Goal: Task Accomplishment & Management: Manage account settings

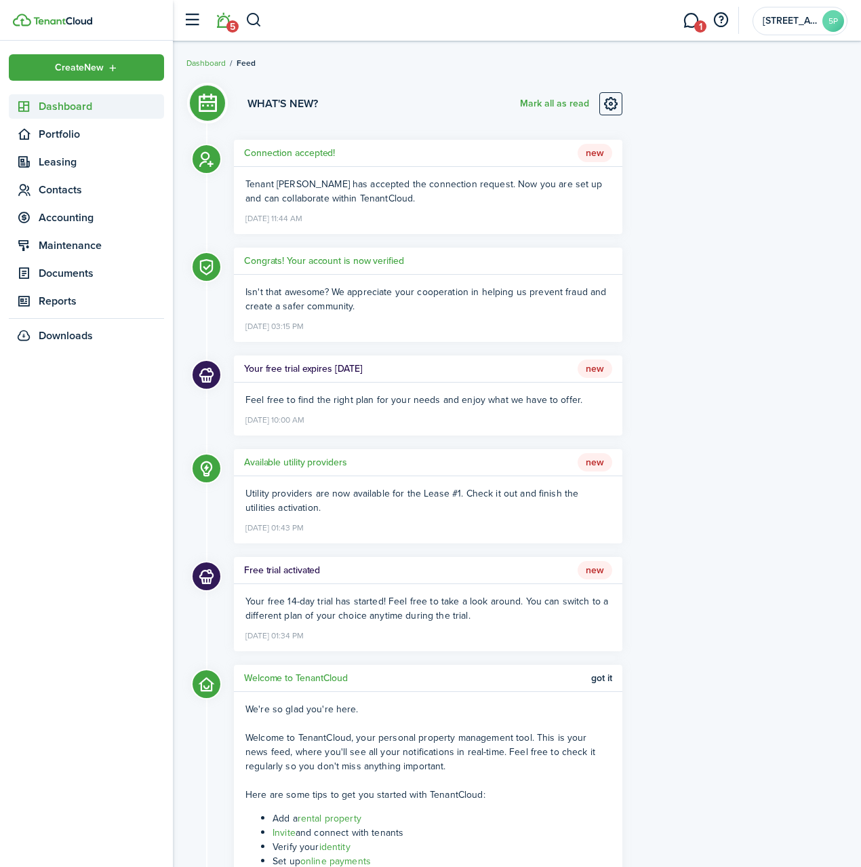
click at [73, 106] on span "Dashboard" at bounding box center [101, 106] width 125 height 16
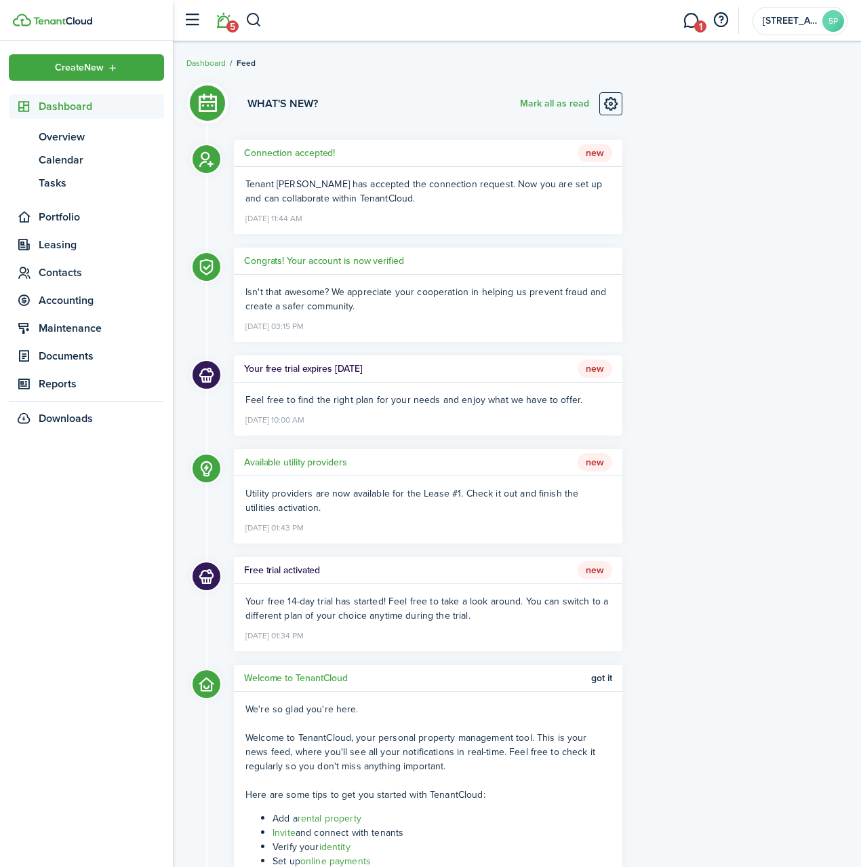
click at [60, 23] on img at bounding box center [62, 21] width 59 height 8
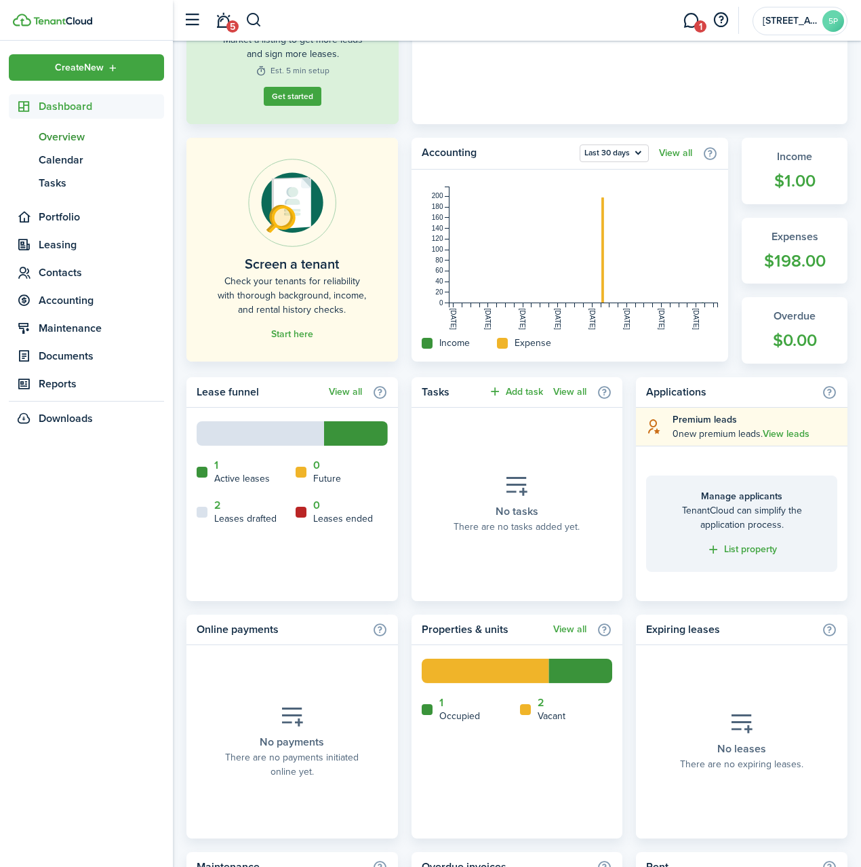
scroll to position [288, 0]
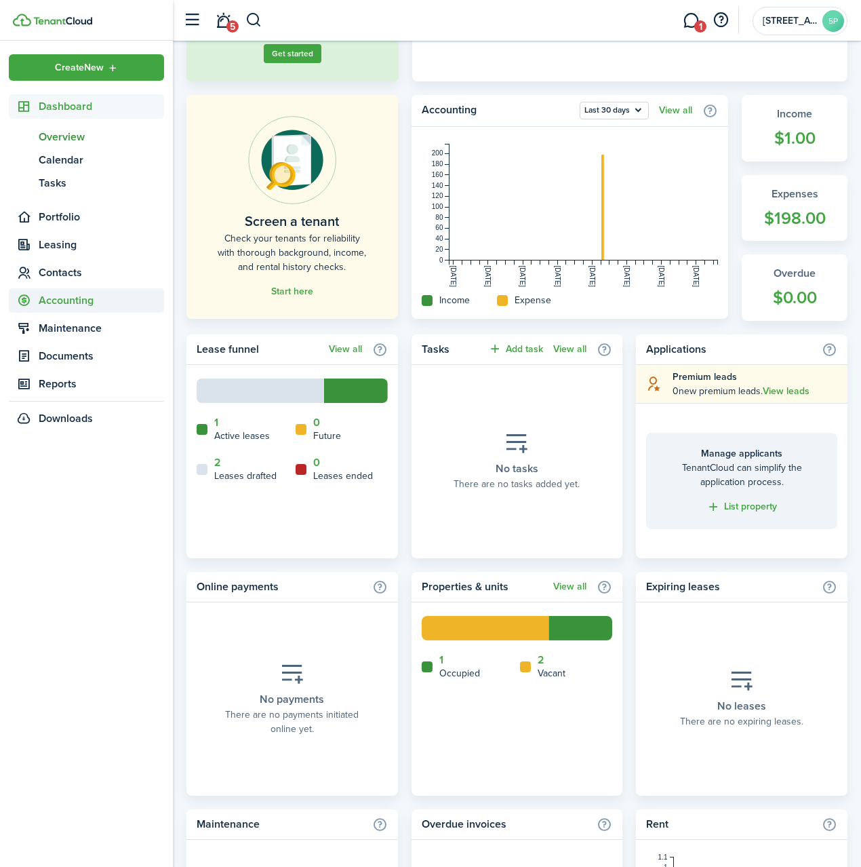
click at [67, 298] on span "Accounting" at bounding box center [101, 300] width 125 height 16
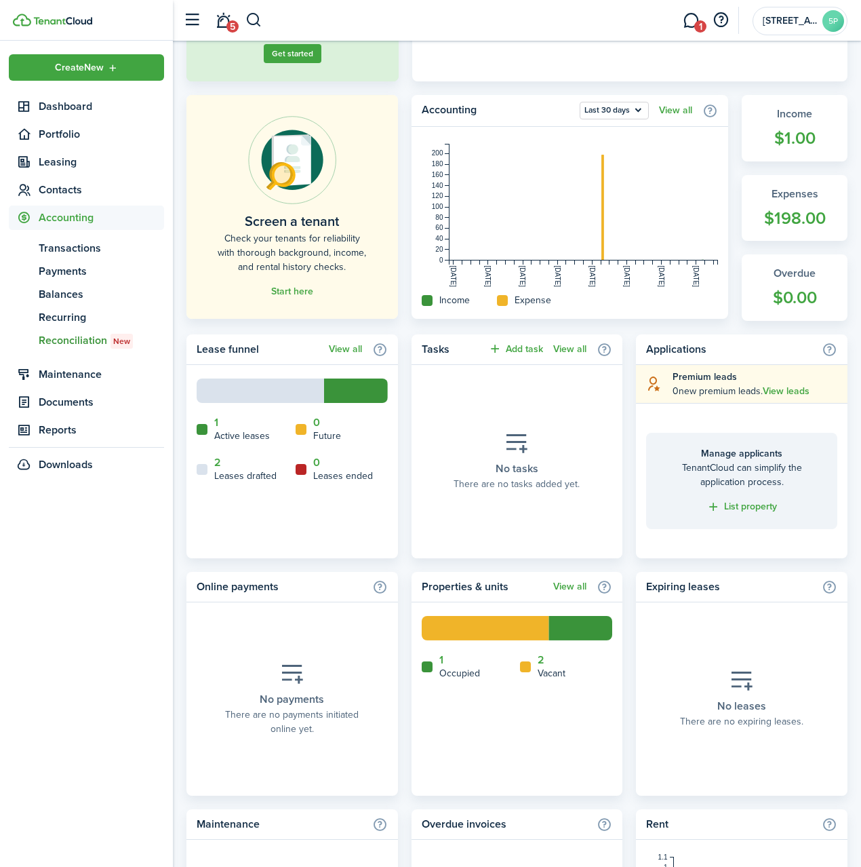
click at [67, 343] on span "Reconciliation New" at bounding box center [101, 340] width 125 height 16
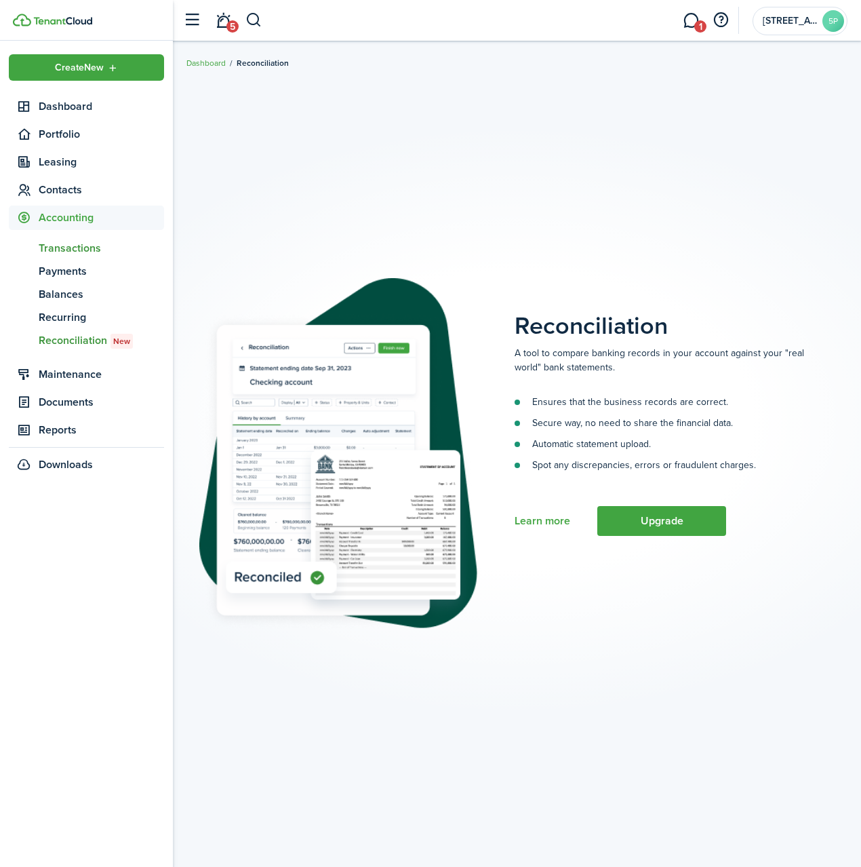
click at [64, 252] on span "Transactions" at bounding box center [101, 248] width 125 height 16
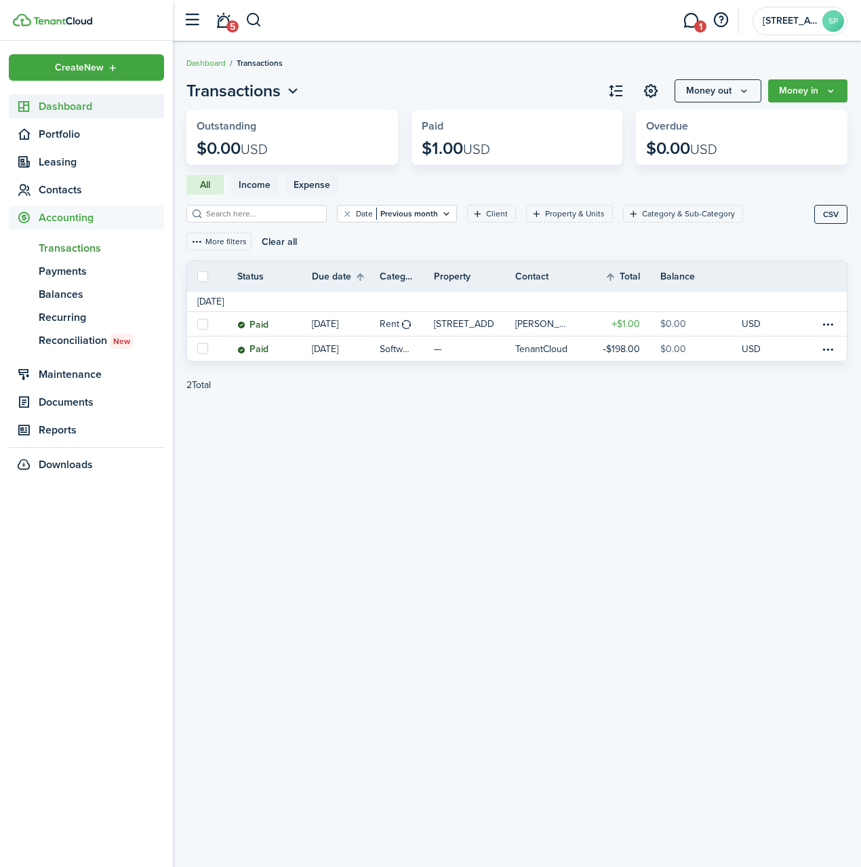
click at [68, 102] on span "Dashboard" at bounding box center [101, 106] width 125 height 16
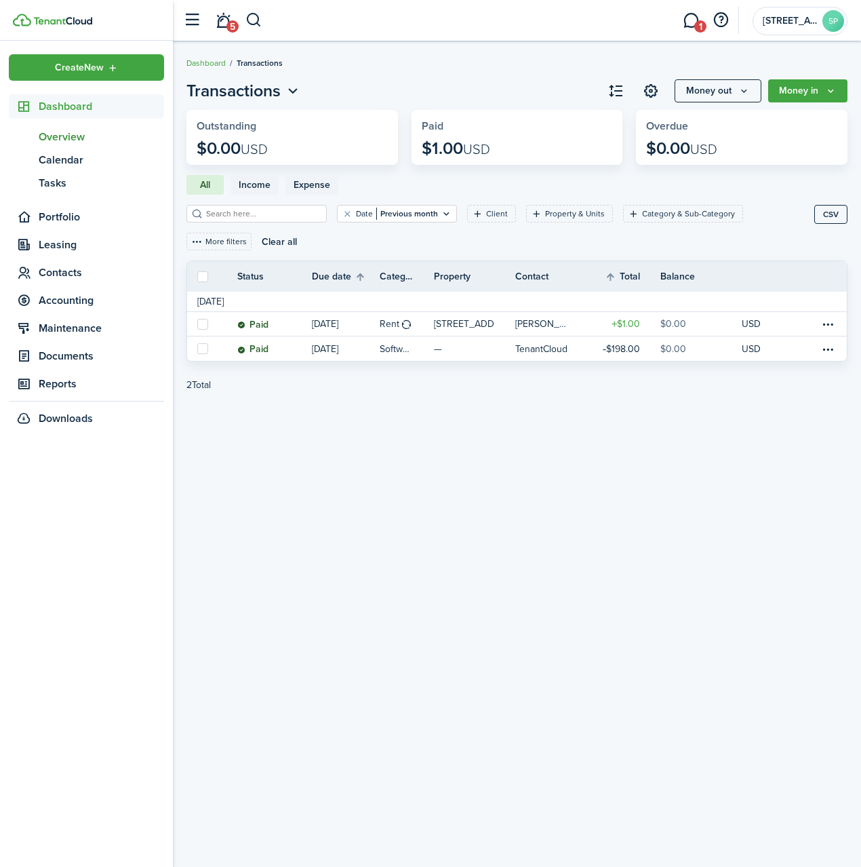
click at [66, 138] on span "Overview" at bounding box center [101, 137] width 125 height 16
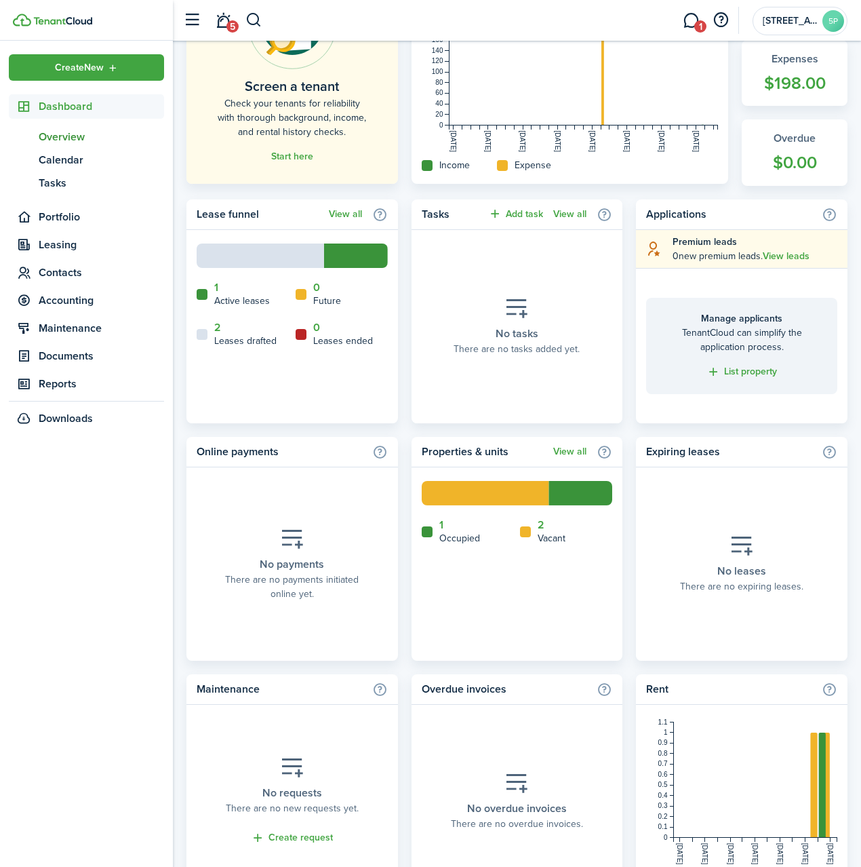
scroll to position [490, 0]
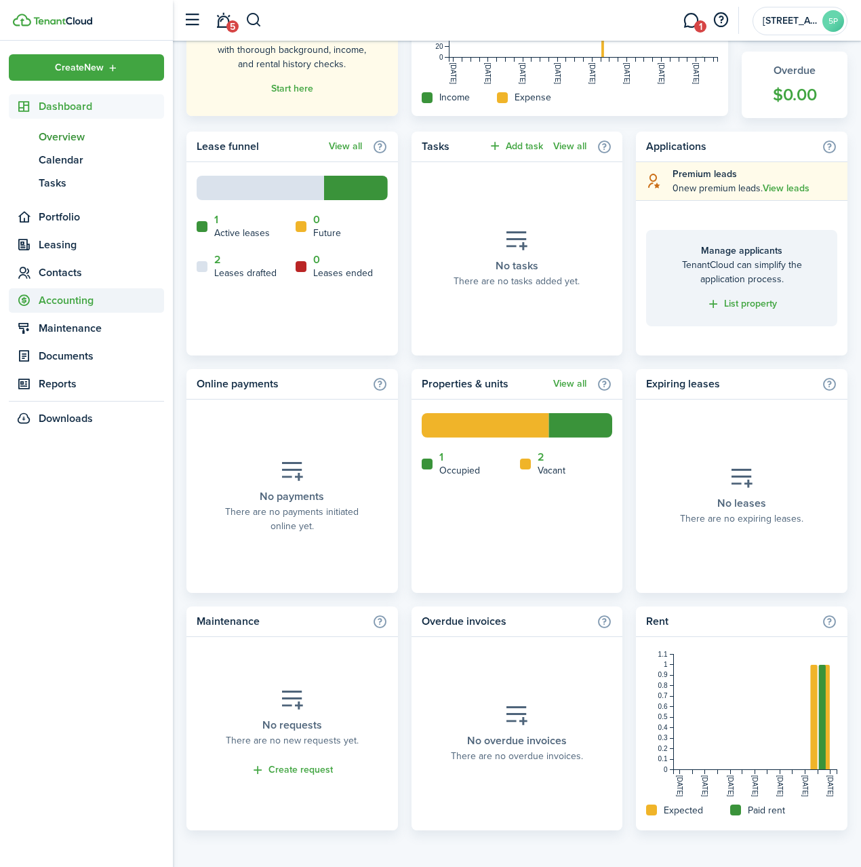
click at [63, 297] on span "Accounting" at bounding box center [101, 300] width 125 height 16
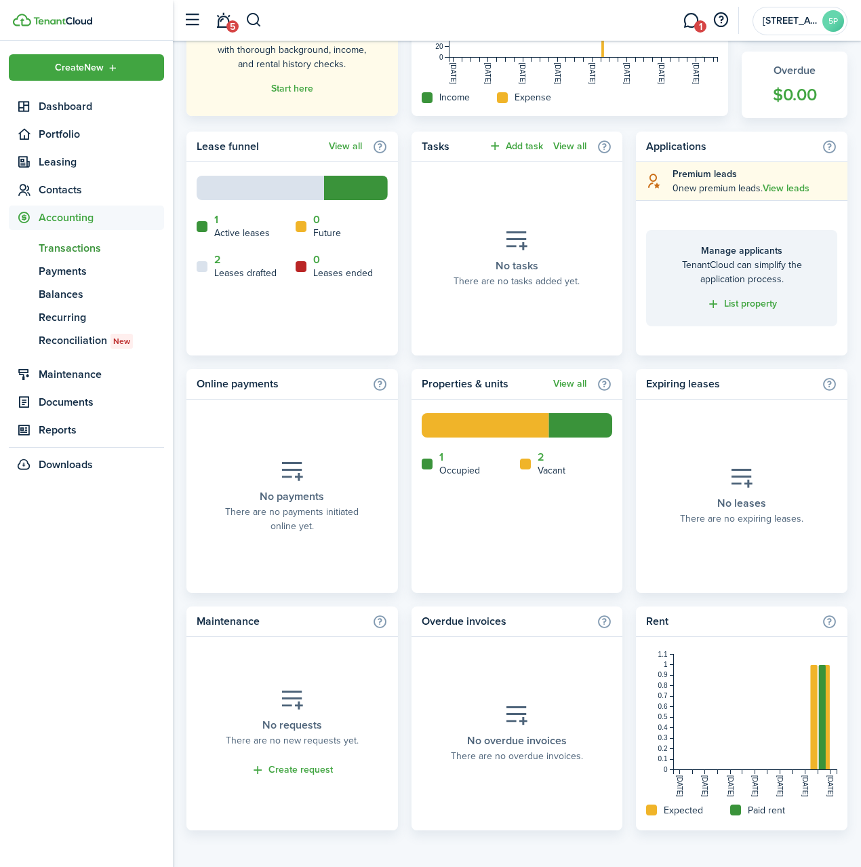
click at [65, 253] on span "Transactions" at bounding box center [101, 248] width 125 height 16
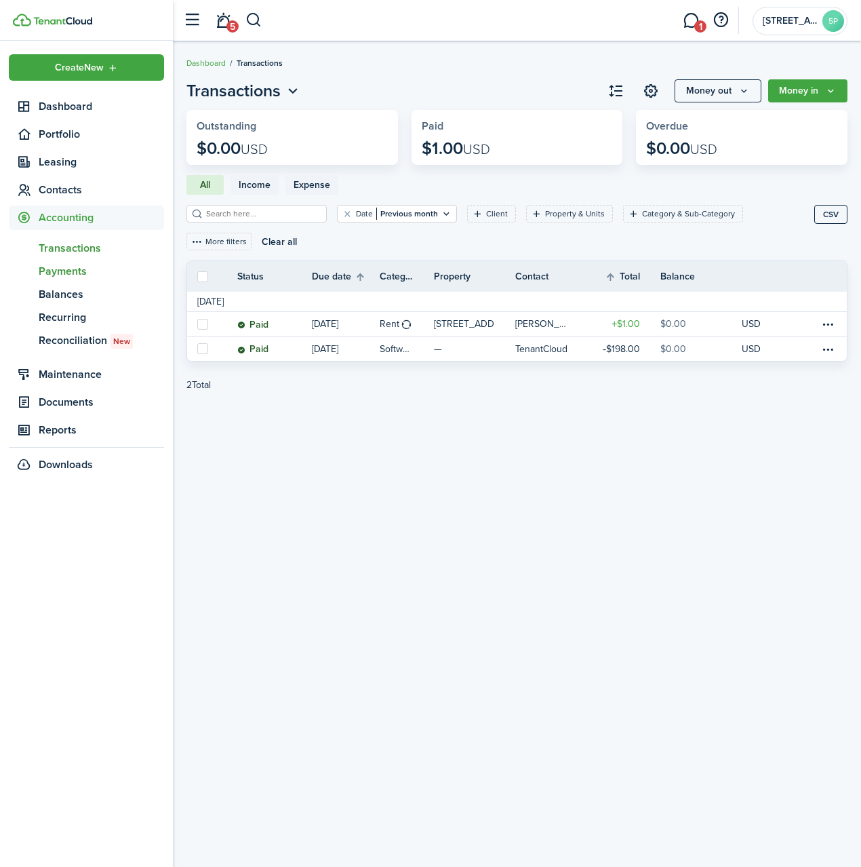
click at [65, 269] on span "Payments" at bounding box center [101, 271] width 125 height 16
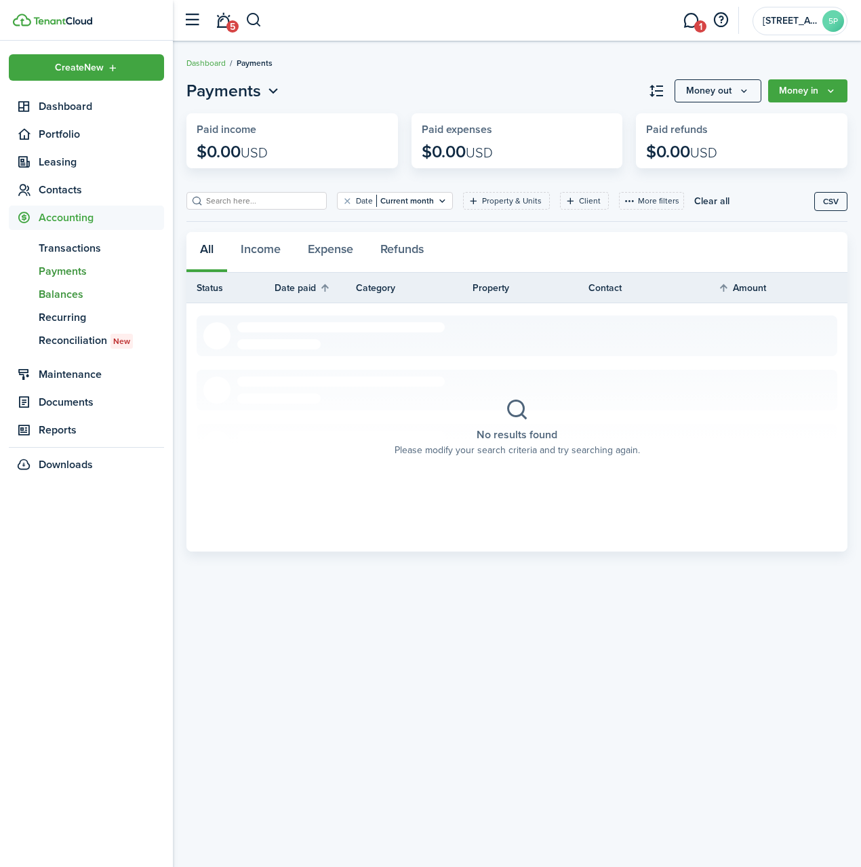
click at [64, 298] on span "Balances" at bounding box center [101, 294] width 125 height 16
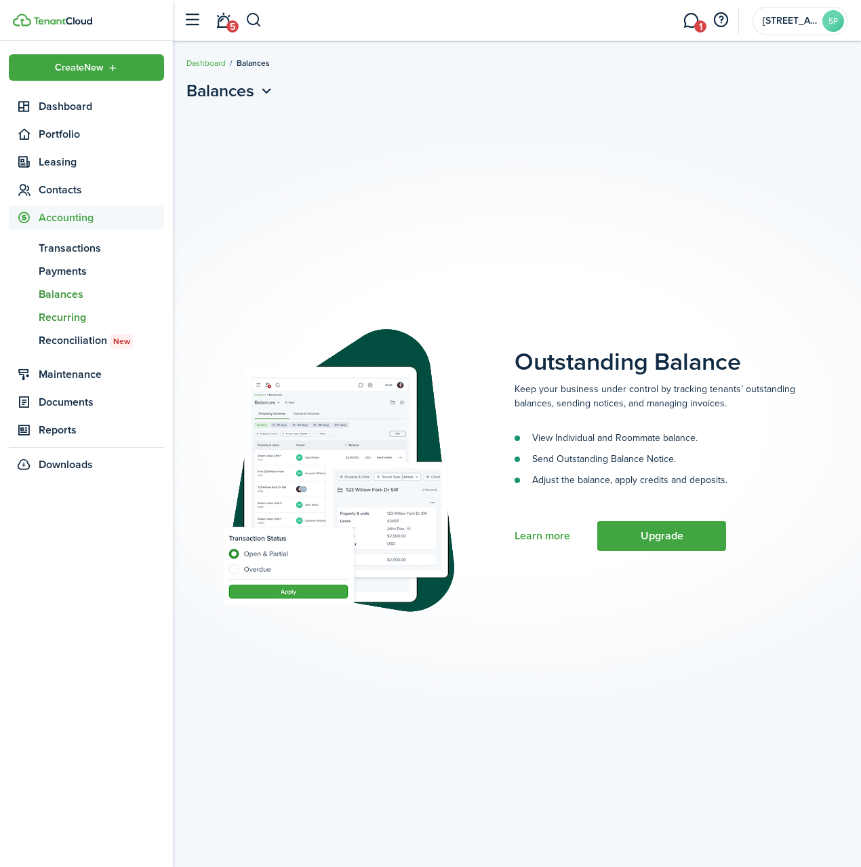
click at [62, 318] on span "Recurring" at bounding box center [101, 317] width 125 height 16
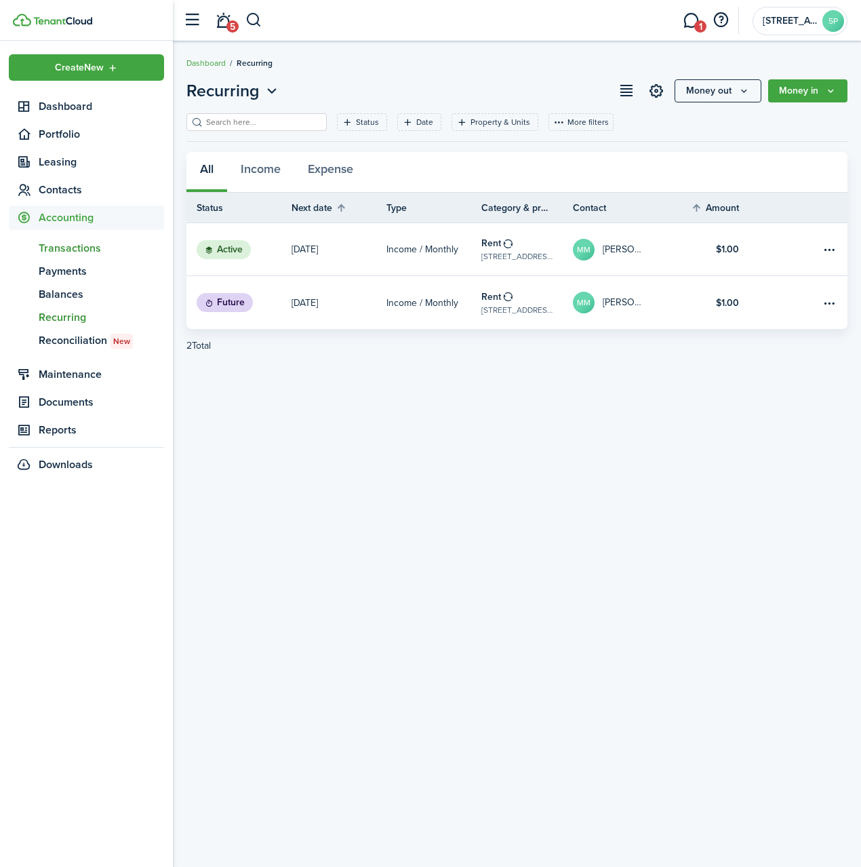
click at [63, 248] on span "Transactions" at bounding box center [101, 248] width 125 height 16
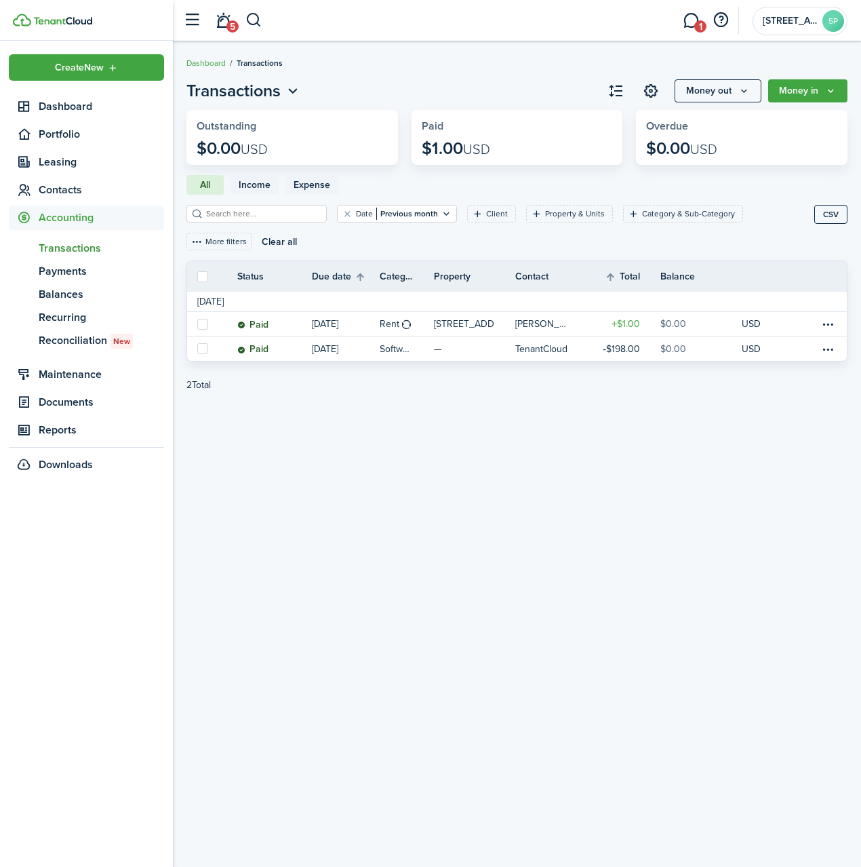
click at [48, 14] on link at bounding box center [93, 20] width 160 height 13
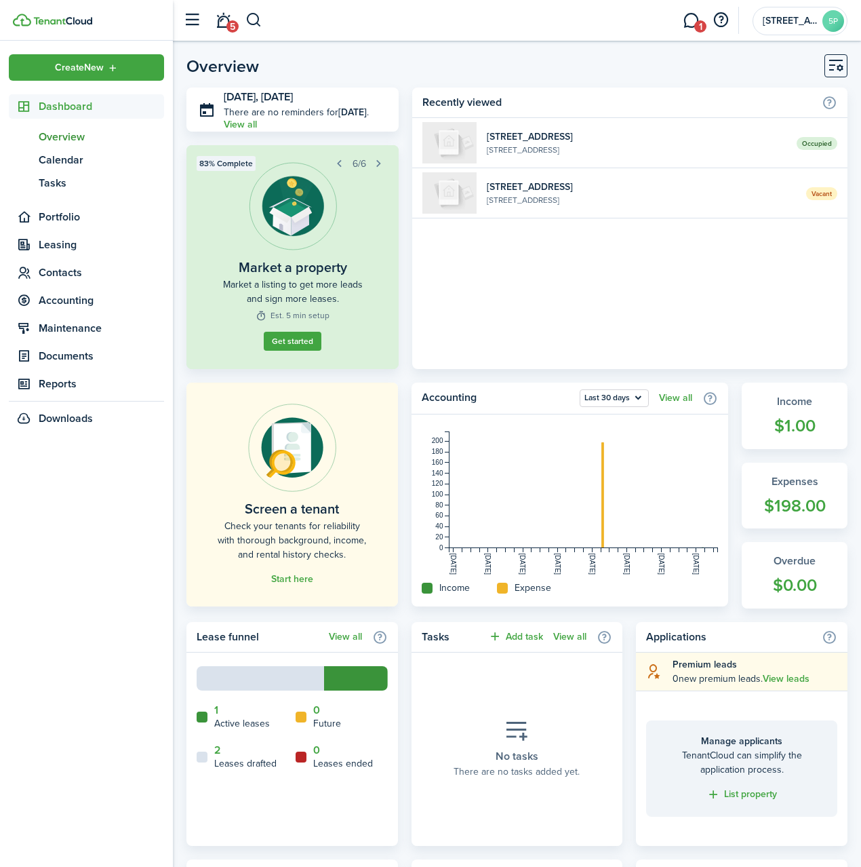
click at [840, 67] on button "Customise" at bounding box center [836, 65] width 23 height 23
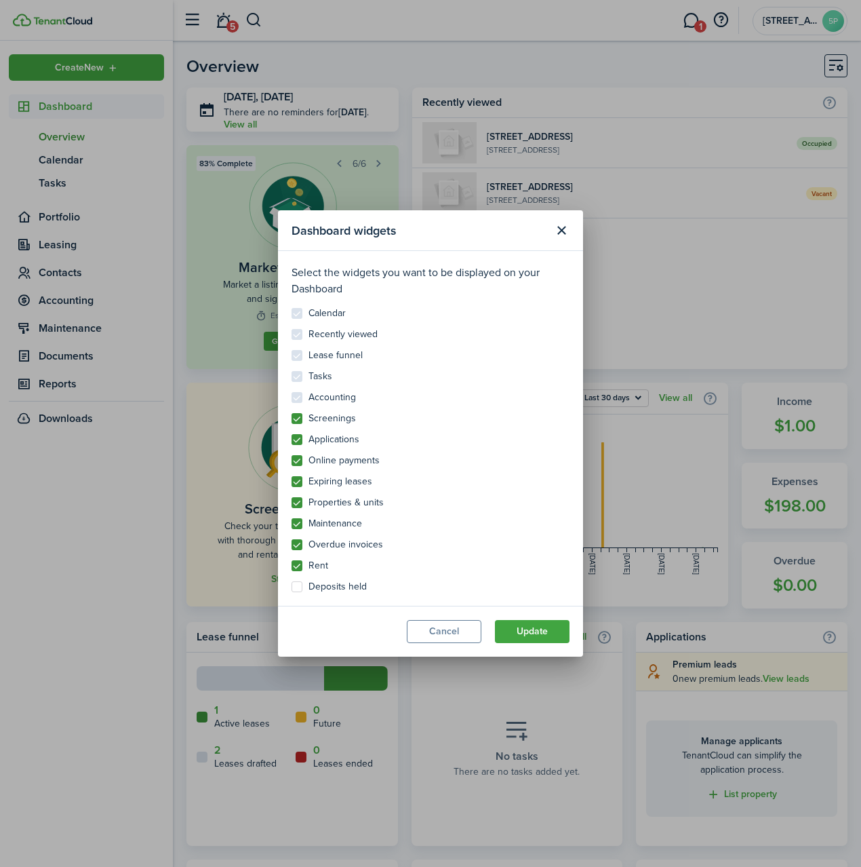
click at [666, 66] on div "Dashboard widgets Select the widgets you want to be displayed on your Dashboard…" at bounding box center [430, 433] width 861 height 867
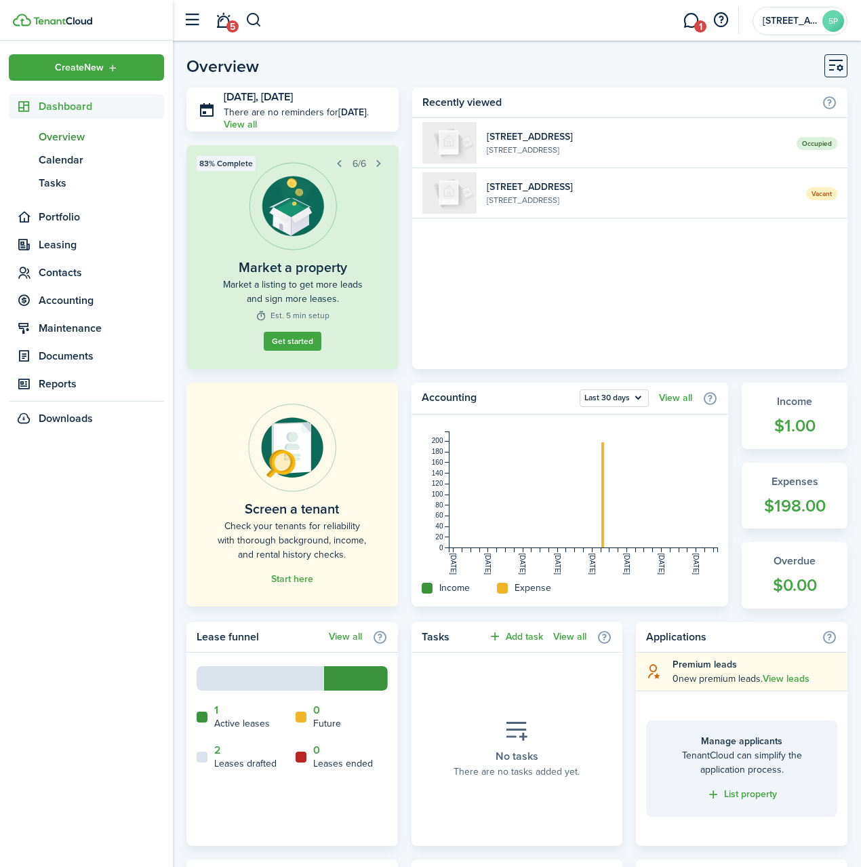
click at [191, 19] on button "button" at bounding box center [192, 20] width 26 height 26
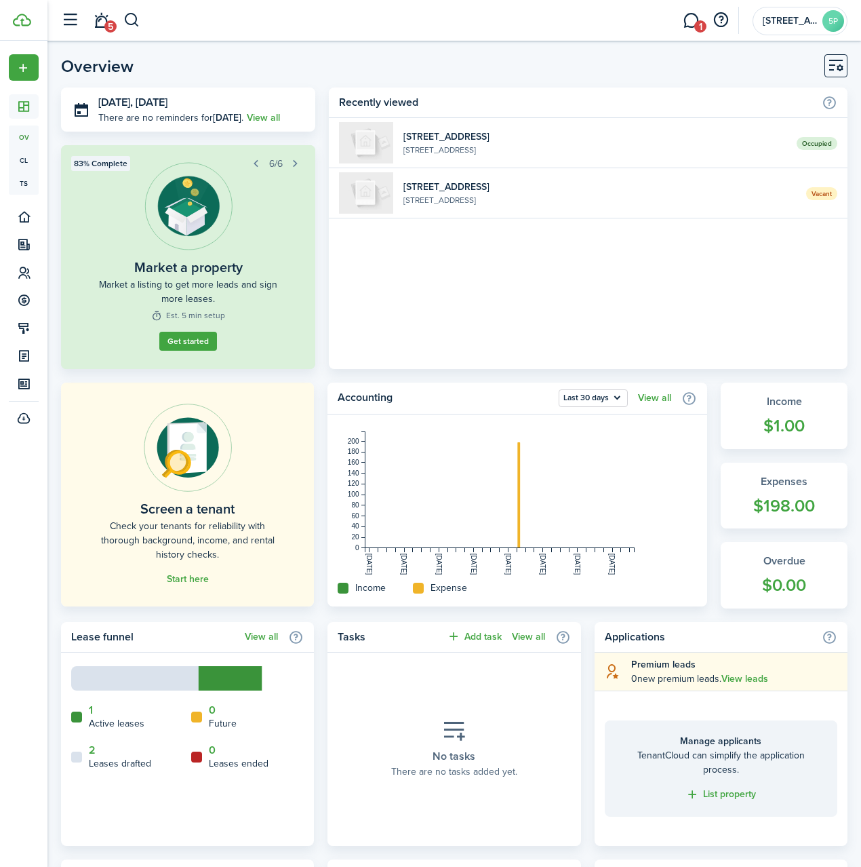
click at [73, 24] on button "button" at bounding box center [70, 20] width 26 height 26
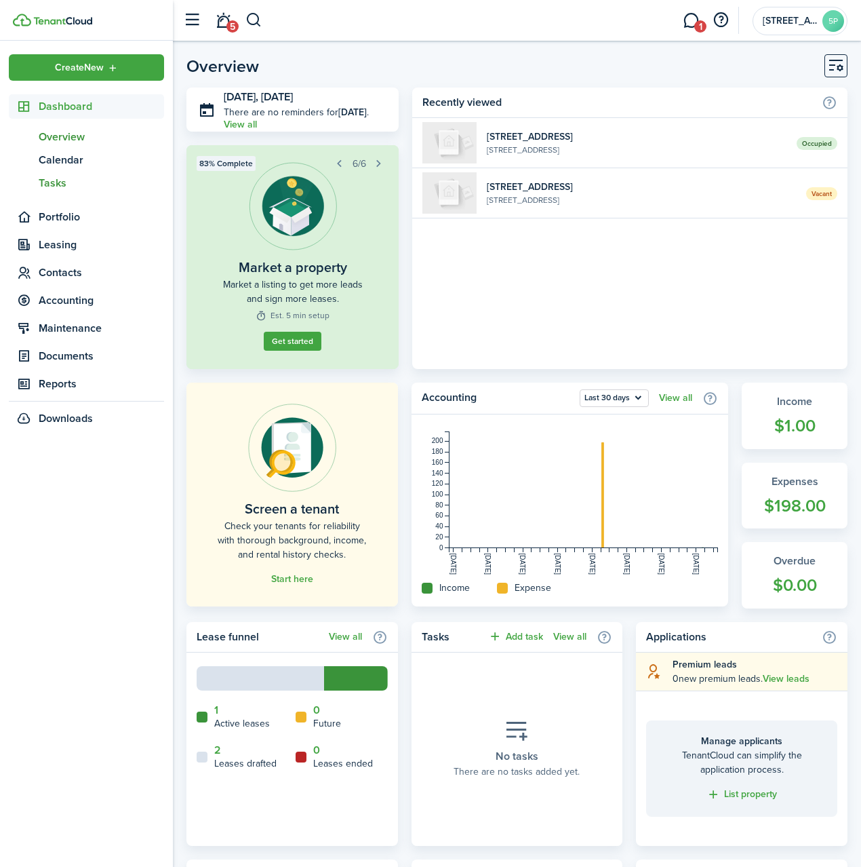
click at [60, 182] on span "Tasks" at bounding box center [101, 183] width 125 height 16
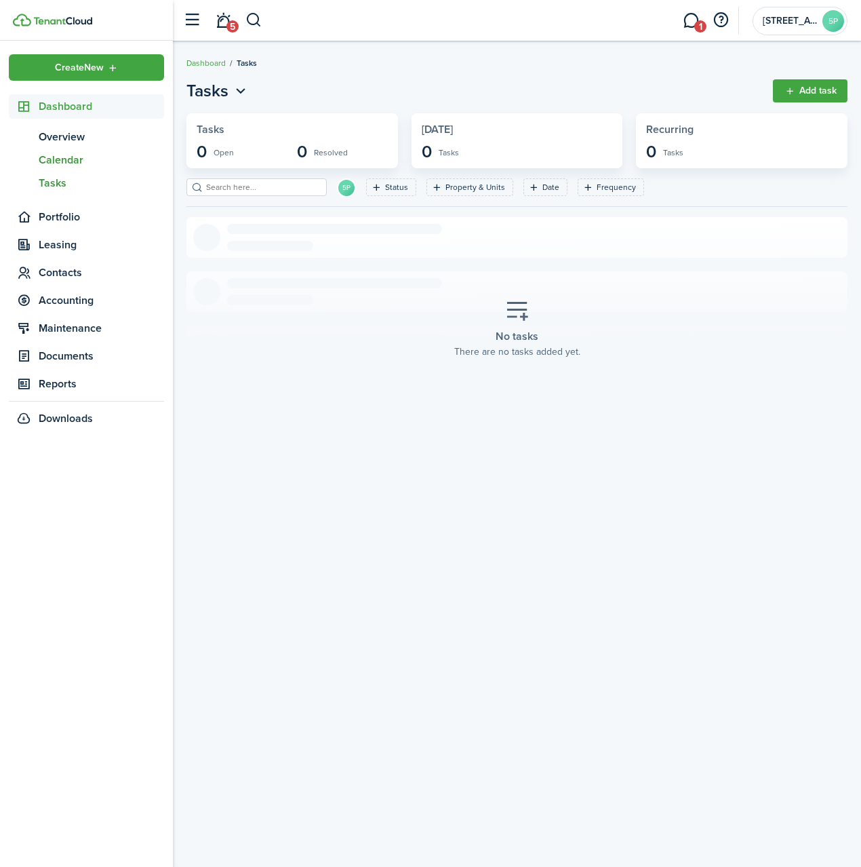
click at [62, 163] on span "Calendar" at bounding box center [101, 160] width 125 height 16
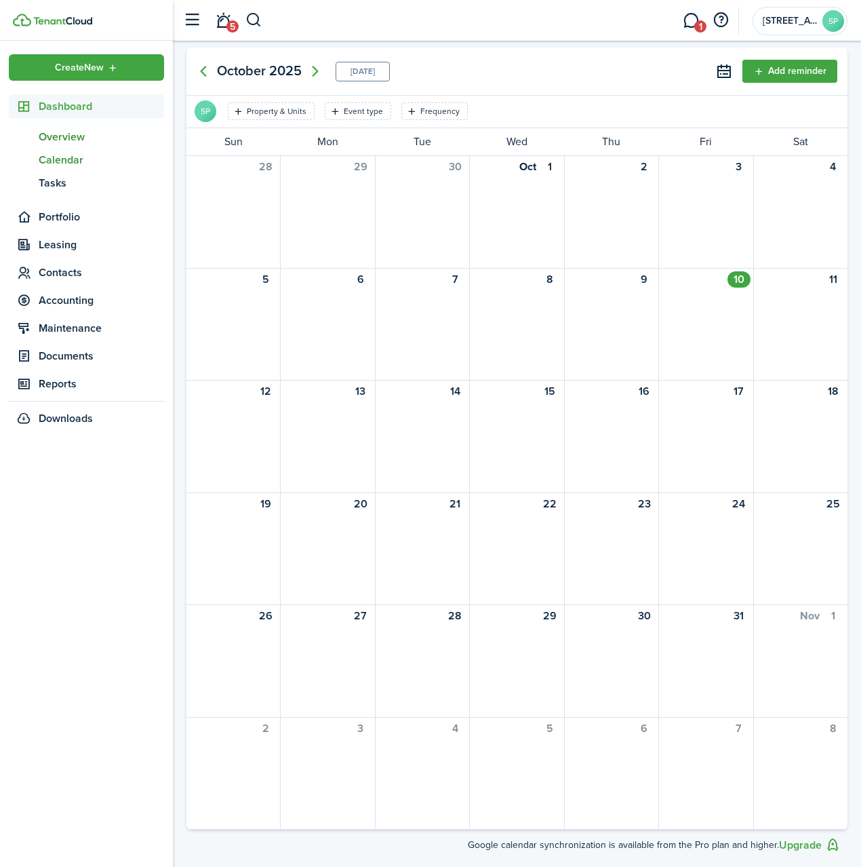
click at [60, 137] on span "Overview" at bounding box center [101, 137] width 125 height 16
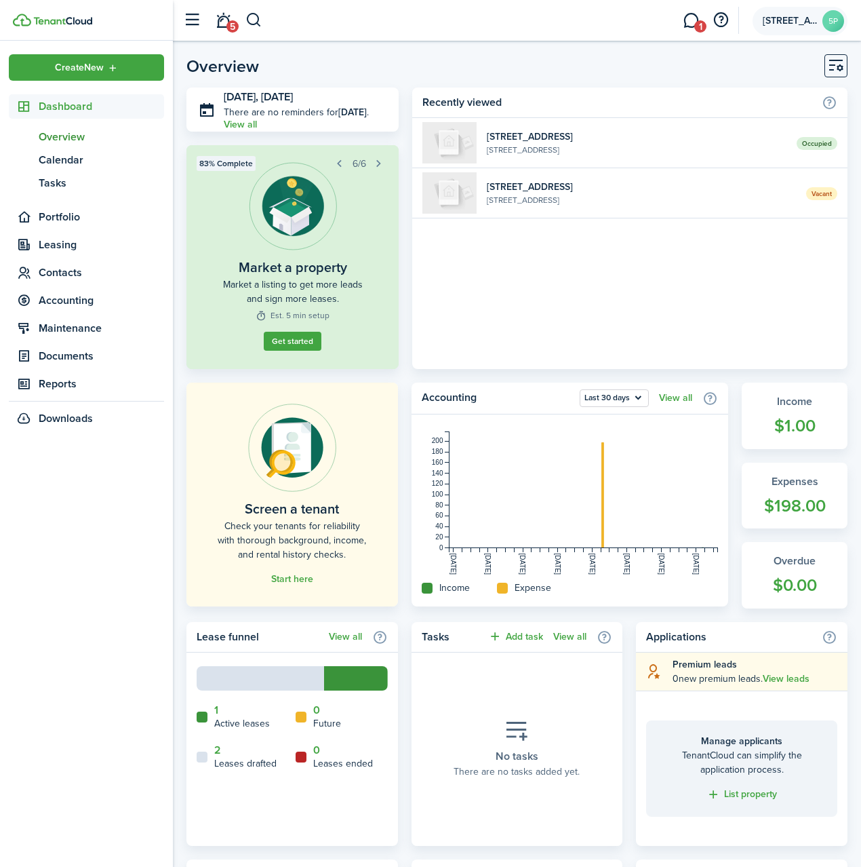
click at [834, 25] on avatar-text "5P" at bounding box center [834, 21] width 22 height 22
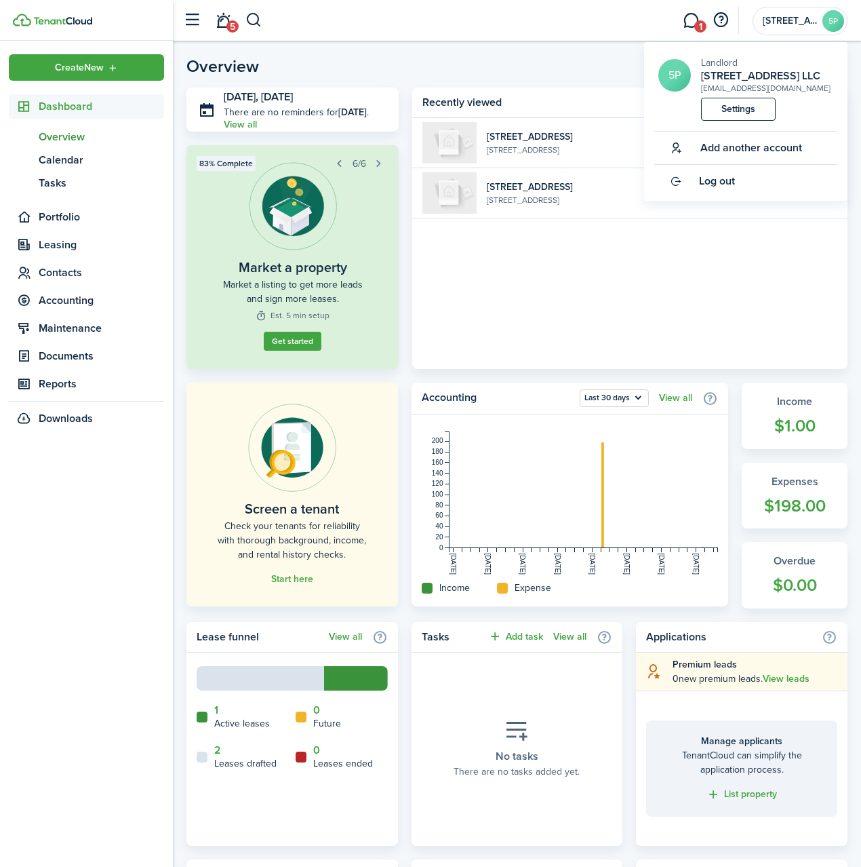
click at [741, 106] on link "Settings" at bounding box center [738, 109] width 75 height 23
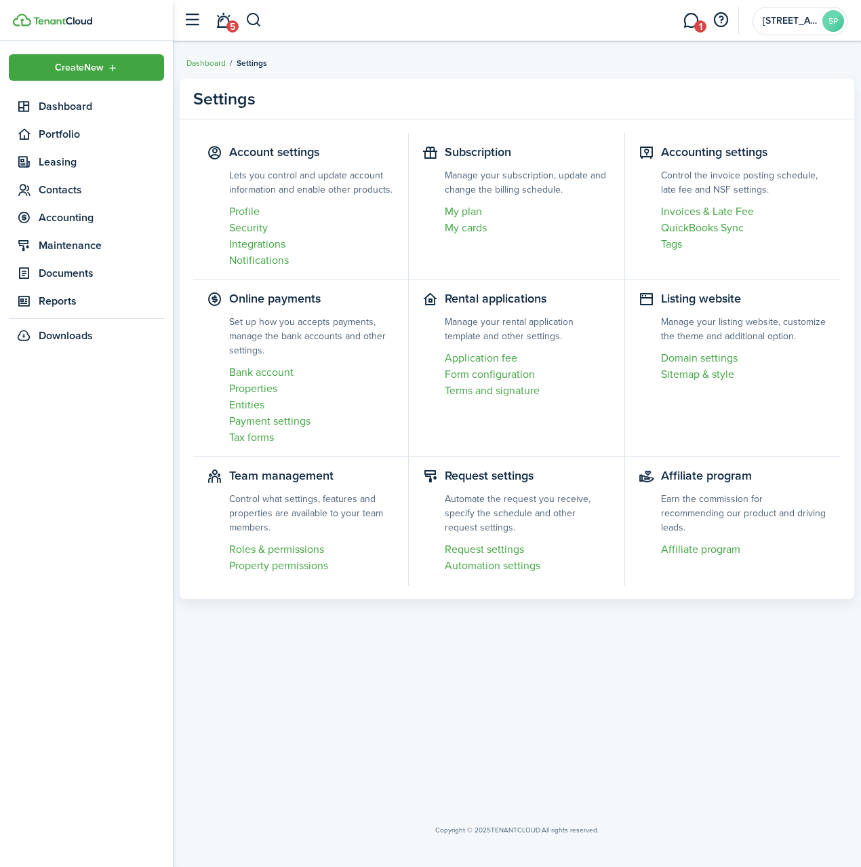
click at [277, 374] on link "Bank account" at bounding box center [311, 372] width 165 height 16
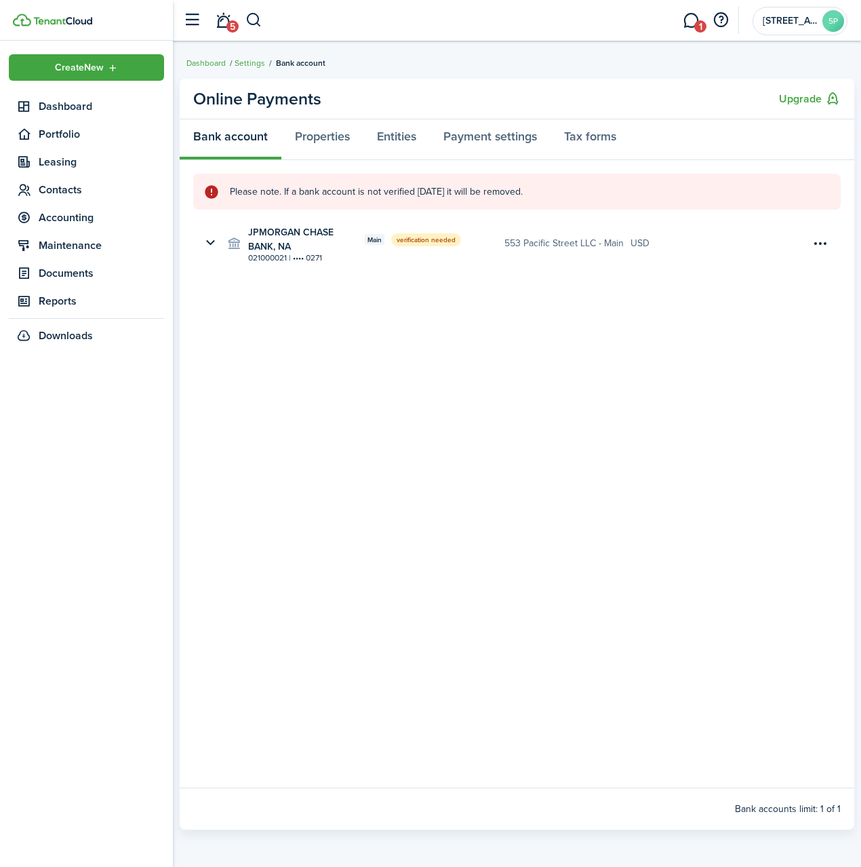
click at [821, 239] on menu-btn-icon "Open menu" at bounding box center [820, 243] width 23 height 23
click at [731, 276] on button "Verify" at bounding box center [772, 274] width 119 height 24
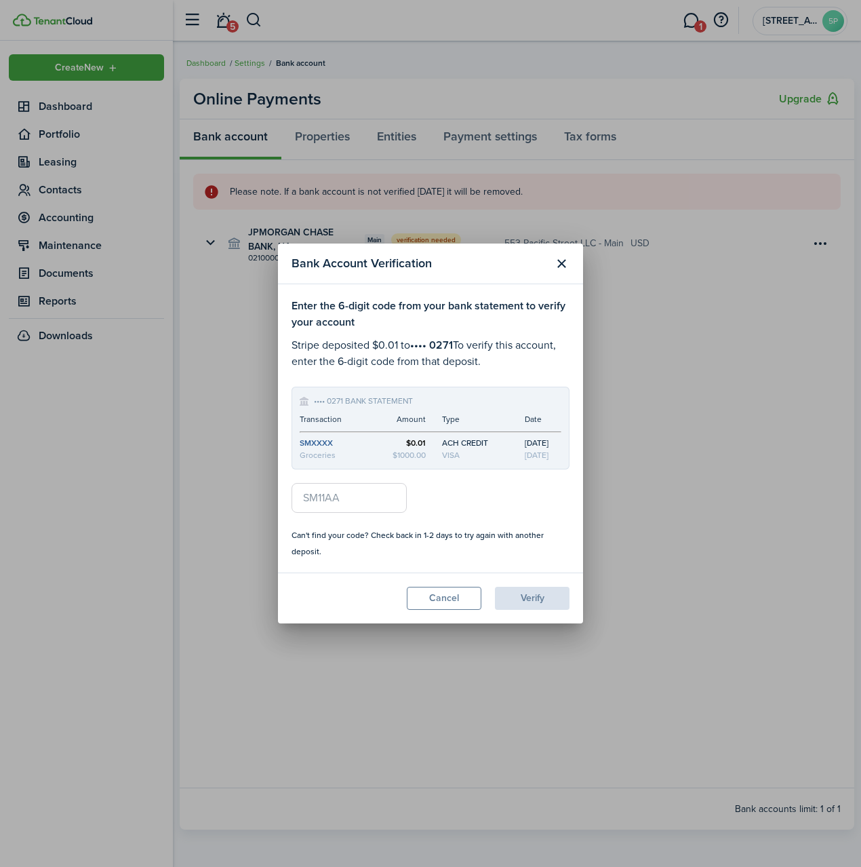
click at [308, 499] on input "Code" at bounding box center [349, 498] width 115 height 30
type input "SMMRUJ"
click at [549, 597] on button "Verify" at bounding box center [532, 598] width 75 height 23
